Goal: Check status: Check status

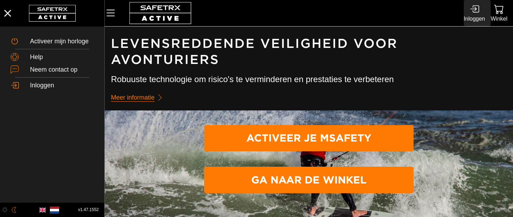
click at [476, 11] on icon at bounding box center [474, 8] width 9 height 9
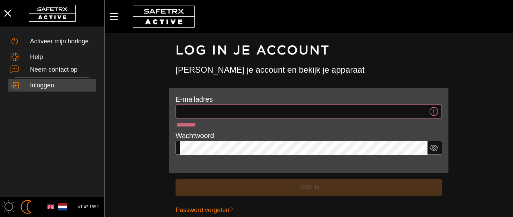
type input "**********"
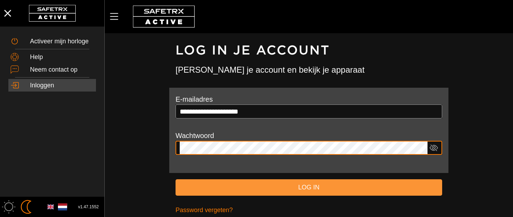
click at [307, 185] on span "Log in" at bounding box center [309, 187] width 256 height 11
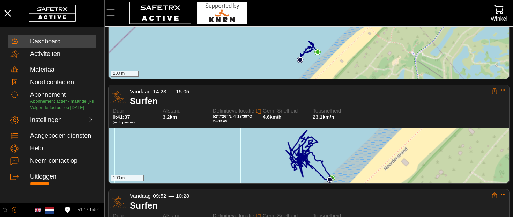
scroll to position [183, 0]
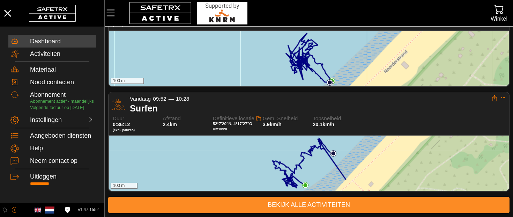
click at [278, 205] on span "Bekijk alle activiteiten" at bounding box center [309, 204] width 390 height 11
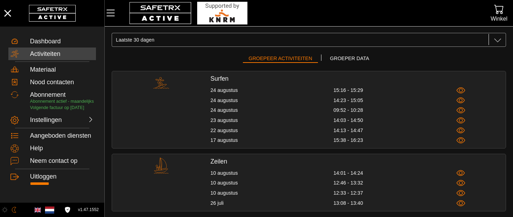
scroll to position [22, 0]
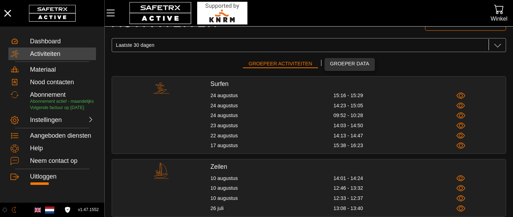
click at [334, 65] on span "Groeper data" at bounding box center [349, 63] width 39 height 9
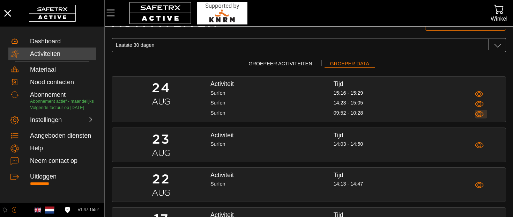
click at [483, 113] on icon "button" at bounding box center [479, 114] width 9 height 6
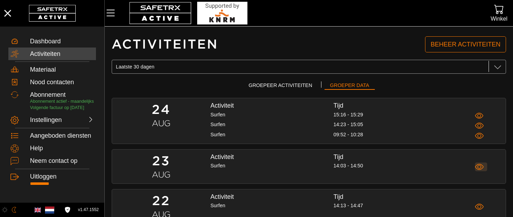
click at [476, 167] on icon "button" at bounding box center [479, 167] width 9 height 6
